Goal: Information Seeking & Learning: Learn about a topic

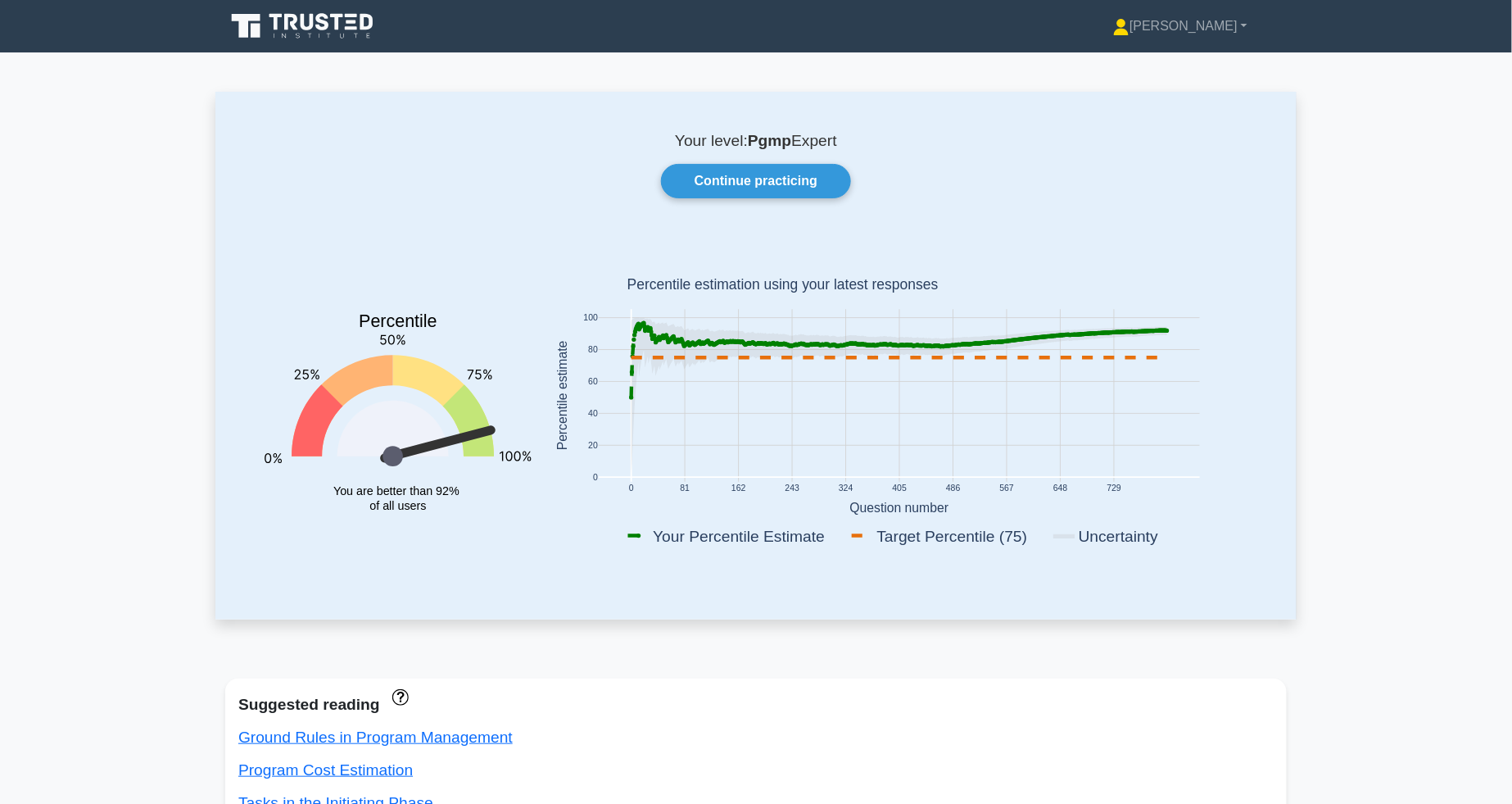
click at [317, 24] on icon at bounding box center [304, 26] width 157 height 31
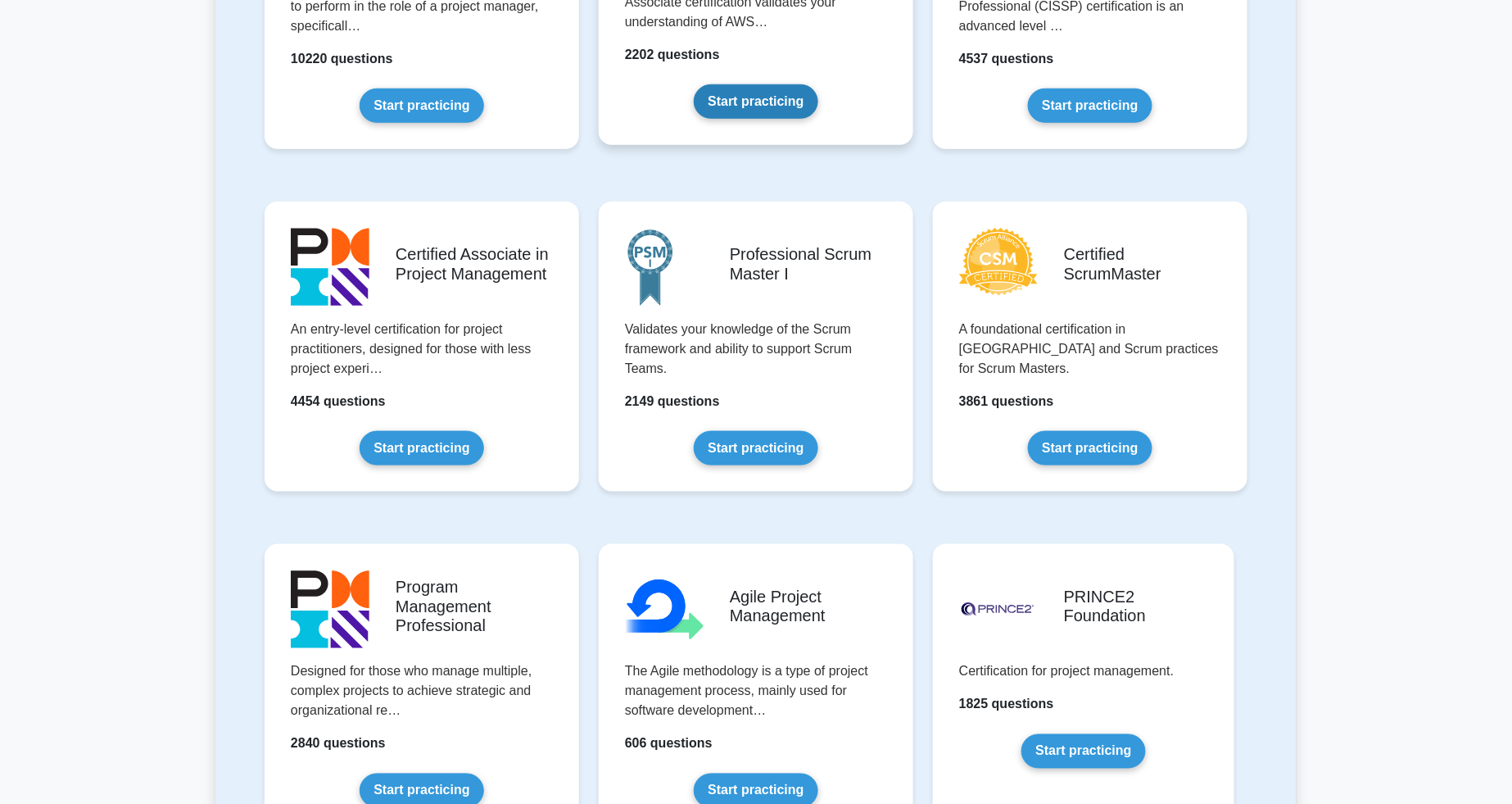
scroll to position [549, 0]
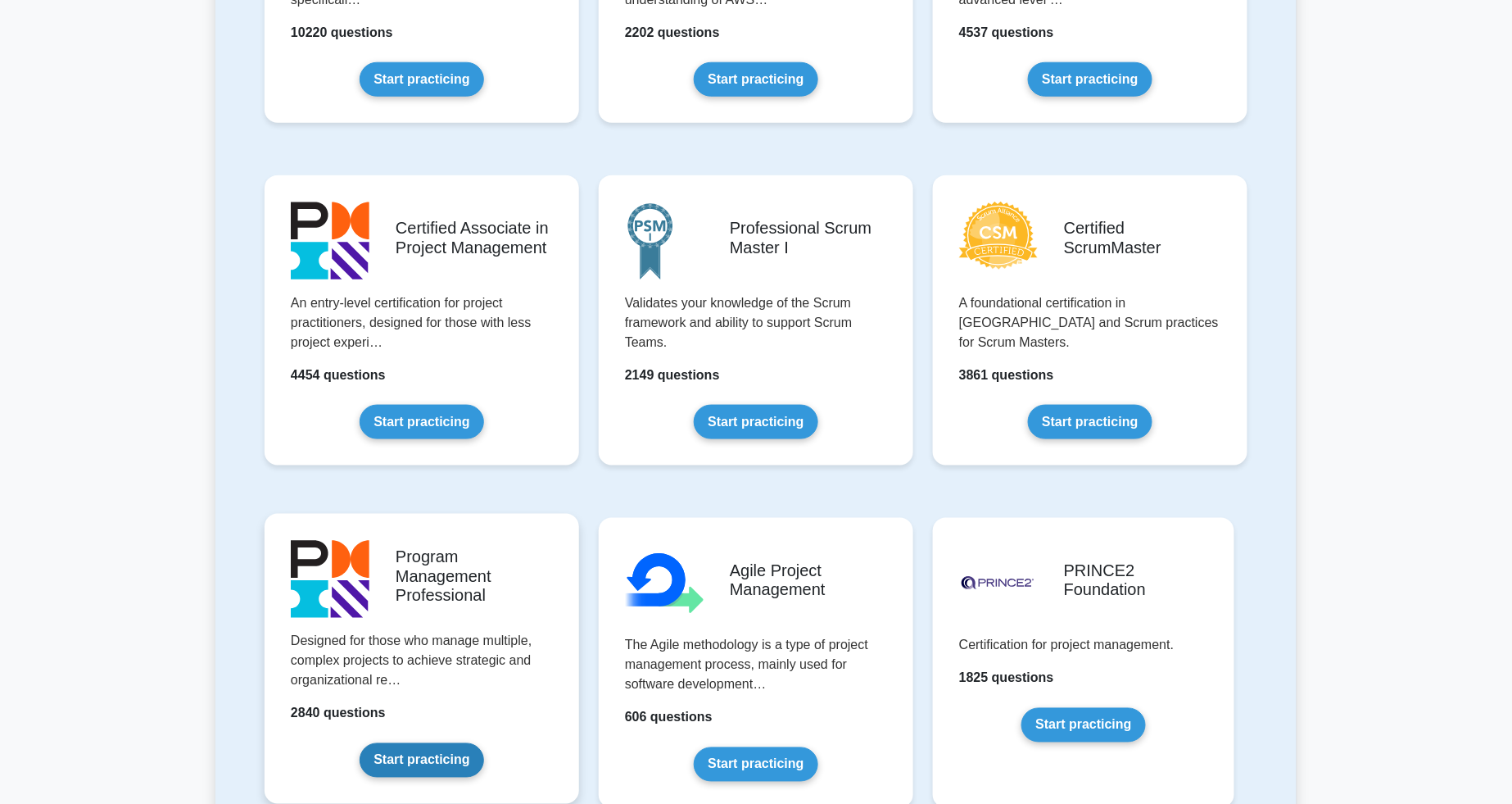
click at [469, 744] on link "Start practicing" at bounding box center [421, 760] width 124 height 34
